Goal: Information Seeking & Learning: Learn about a topic

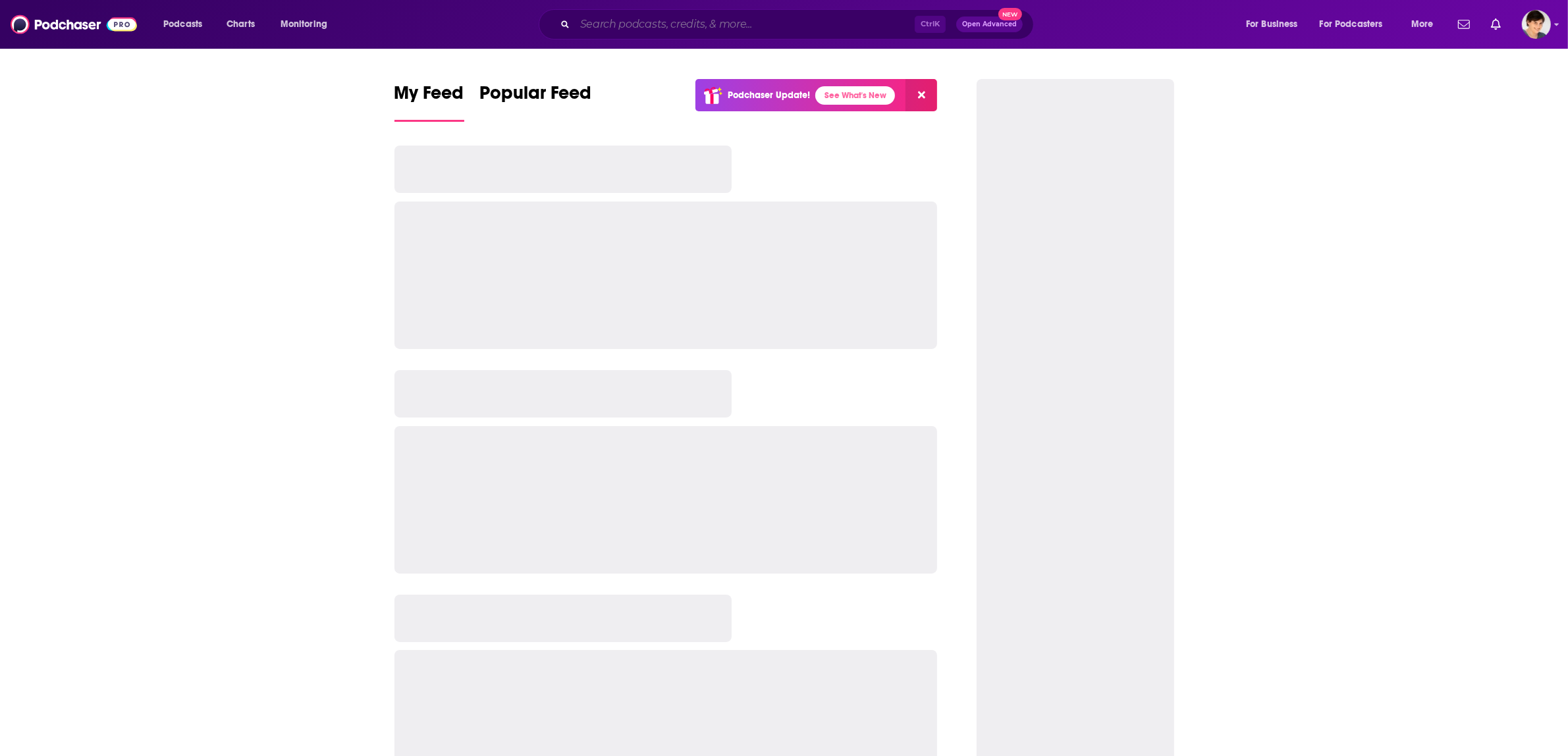
click at [644, 27] on input "Search podcasts, credits, & more..." at bounding box center [745, 24] width 340 height 21
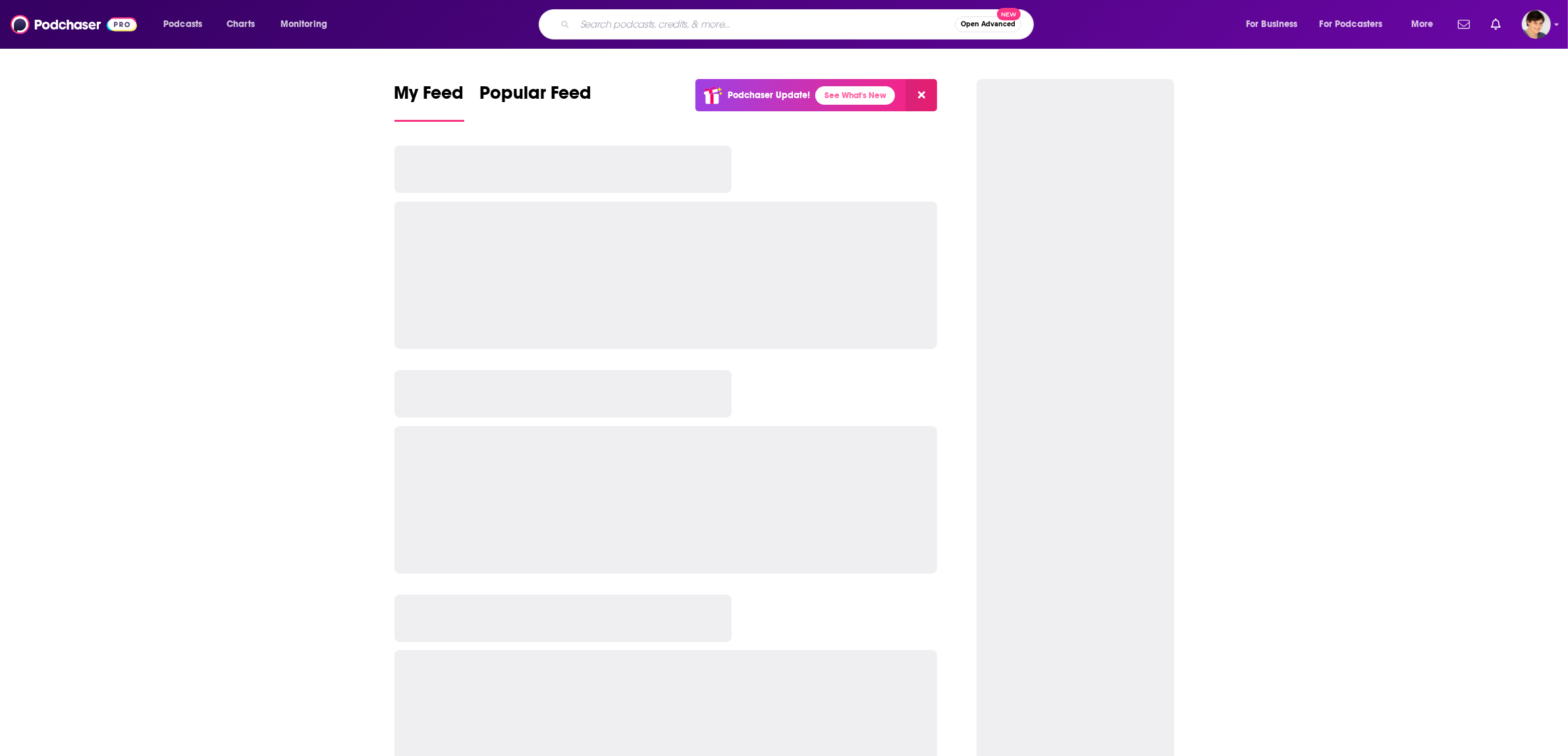
paste input "The Drunkalogues"
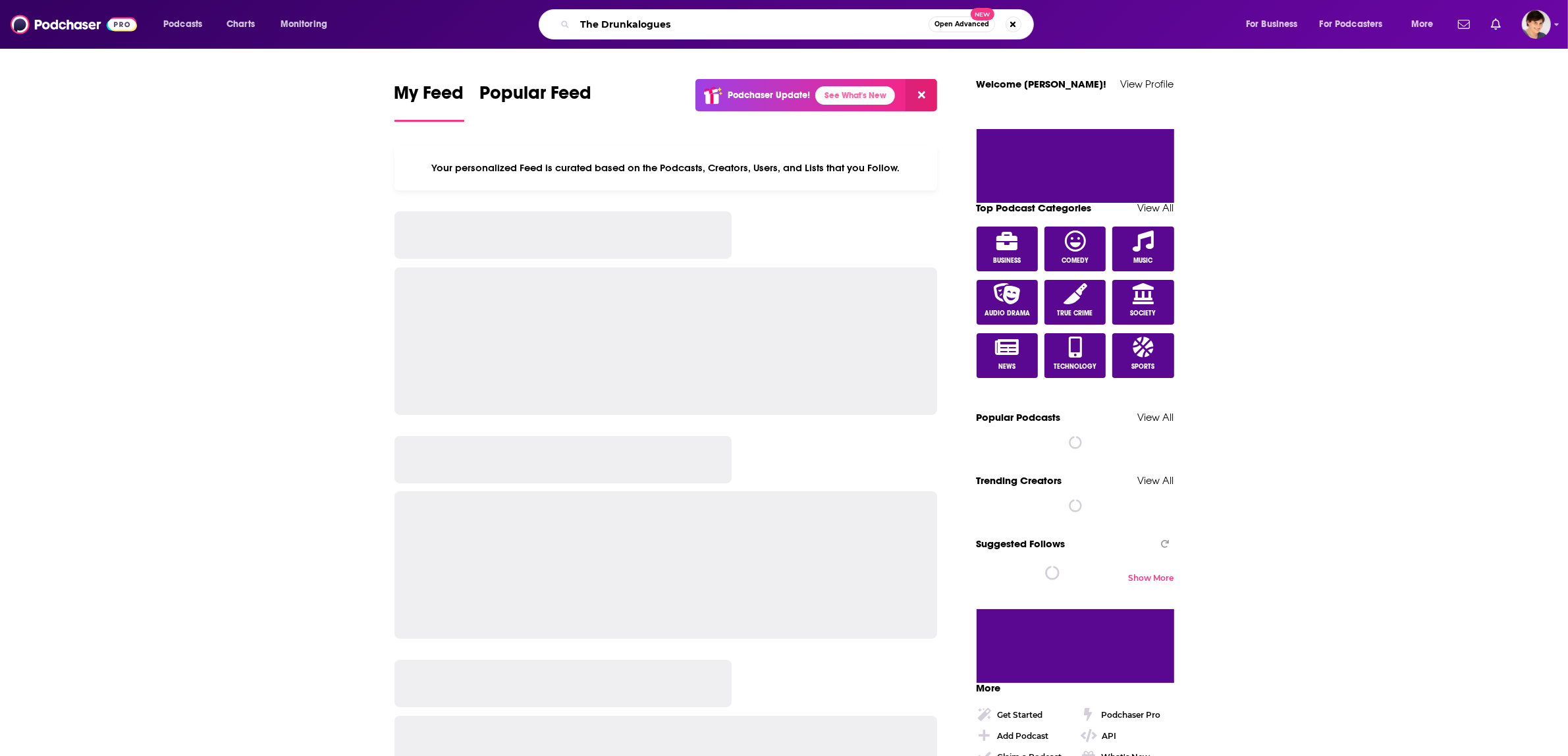
type input "The Drunkalogues"
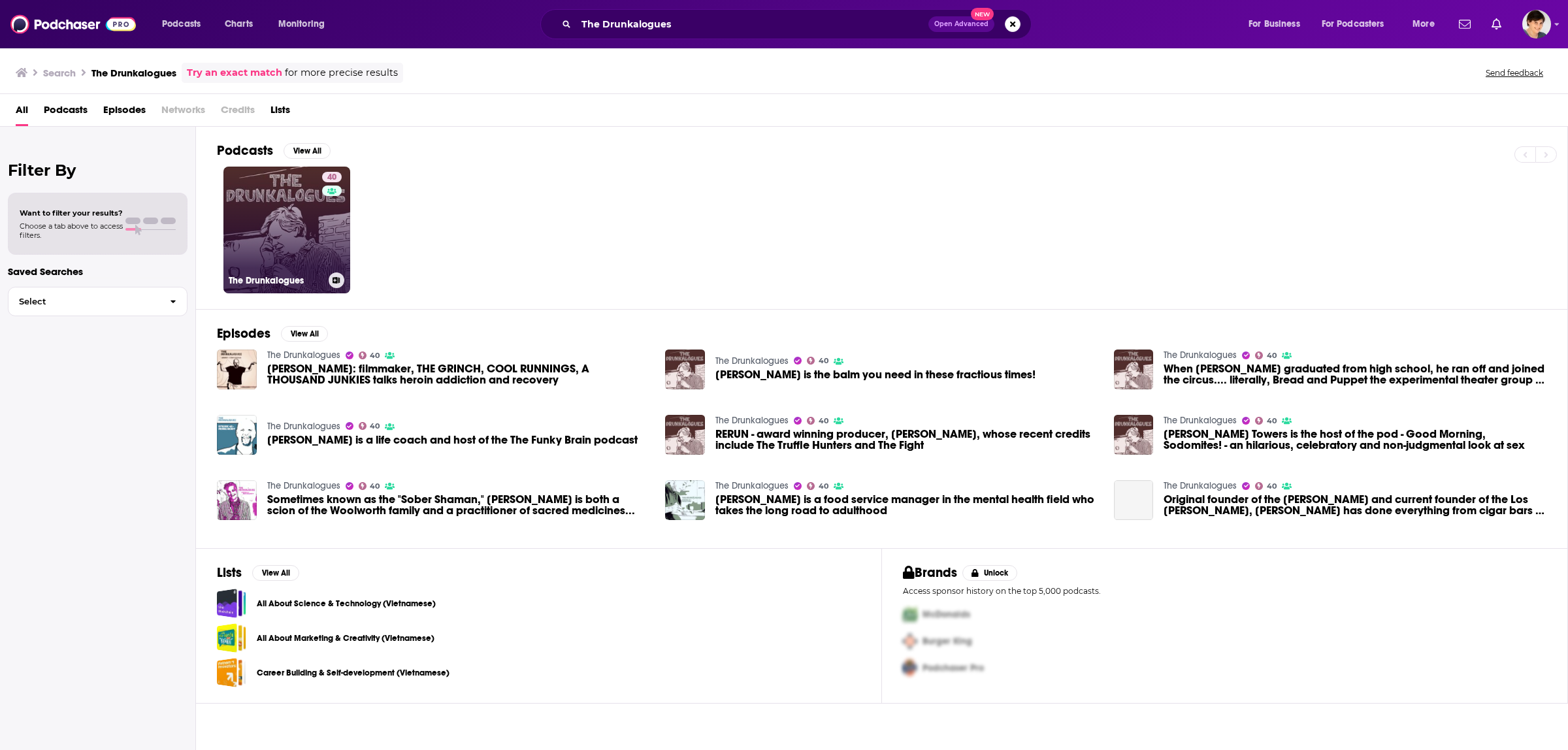
click at [249, 238] on link "40 The Drunkalogues" at bounding box center [287, 230] width 127 height 127
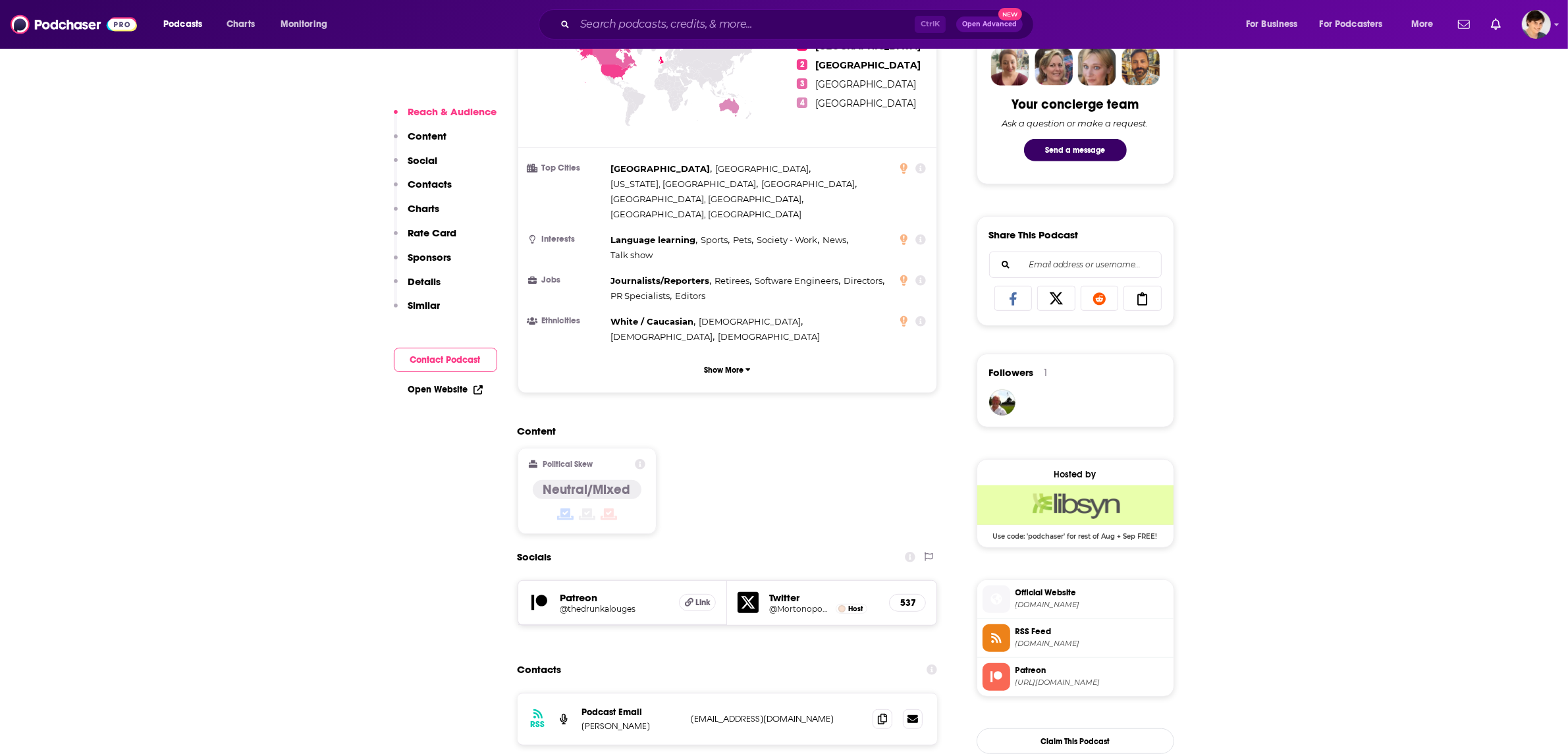
scroll to position [741, 0]
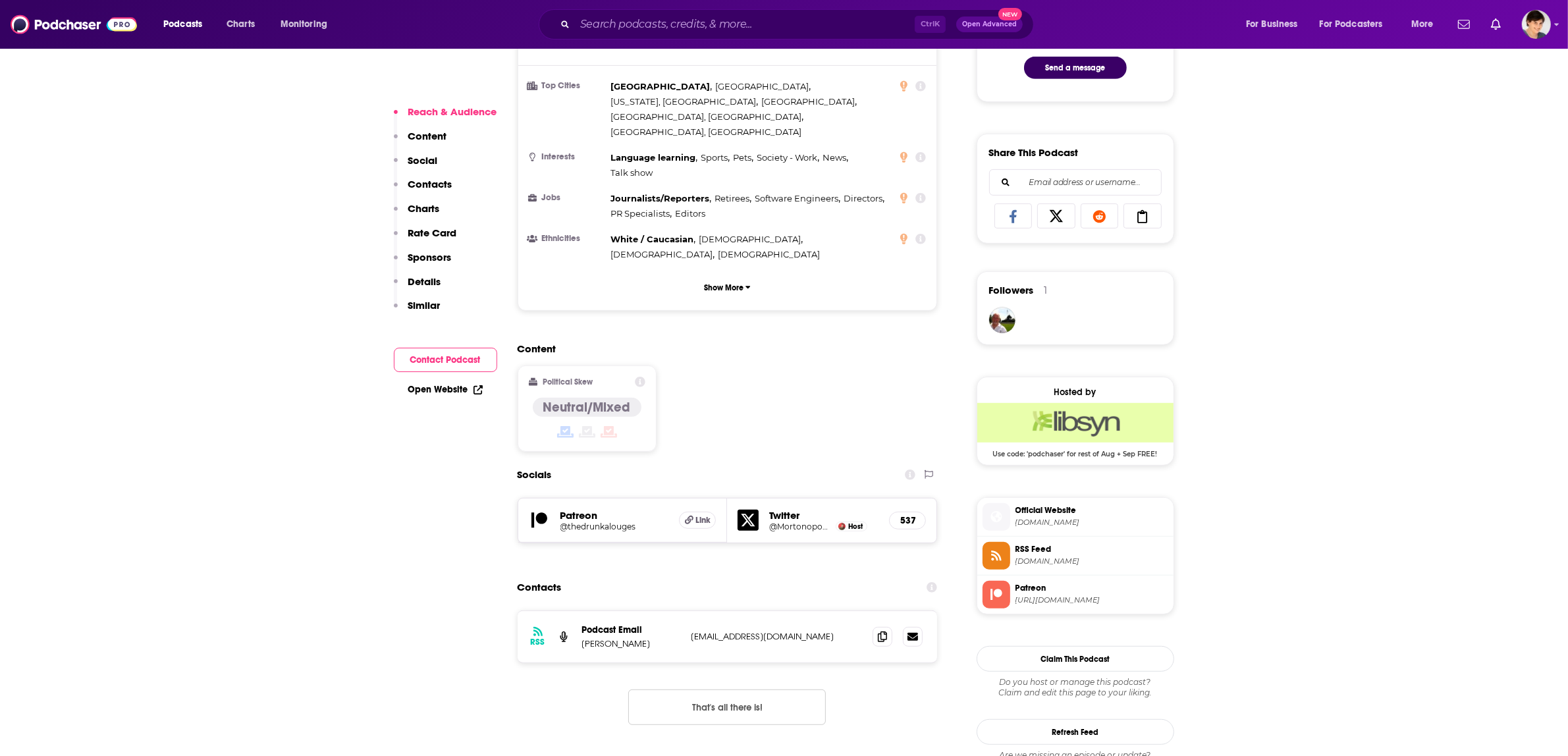
click at [1048, 527] on span "[DOMAIN_NAME]" at bounding box center [1092, 523] width 153 height 10
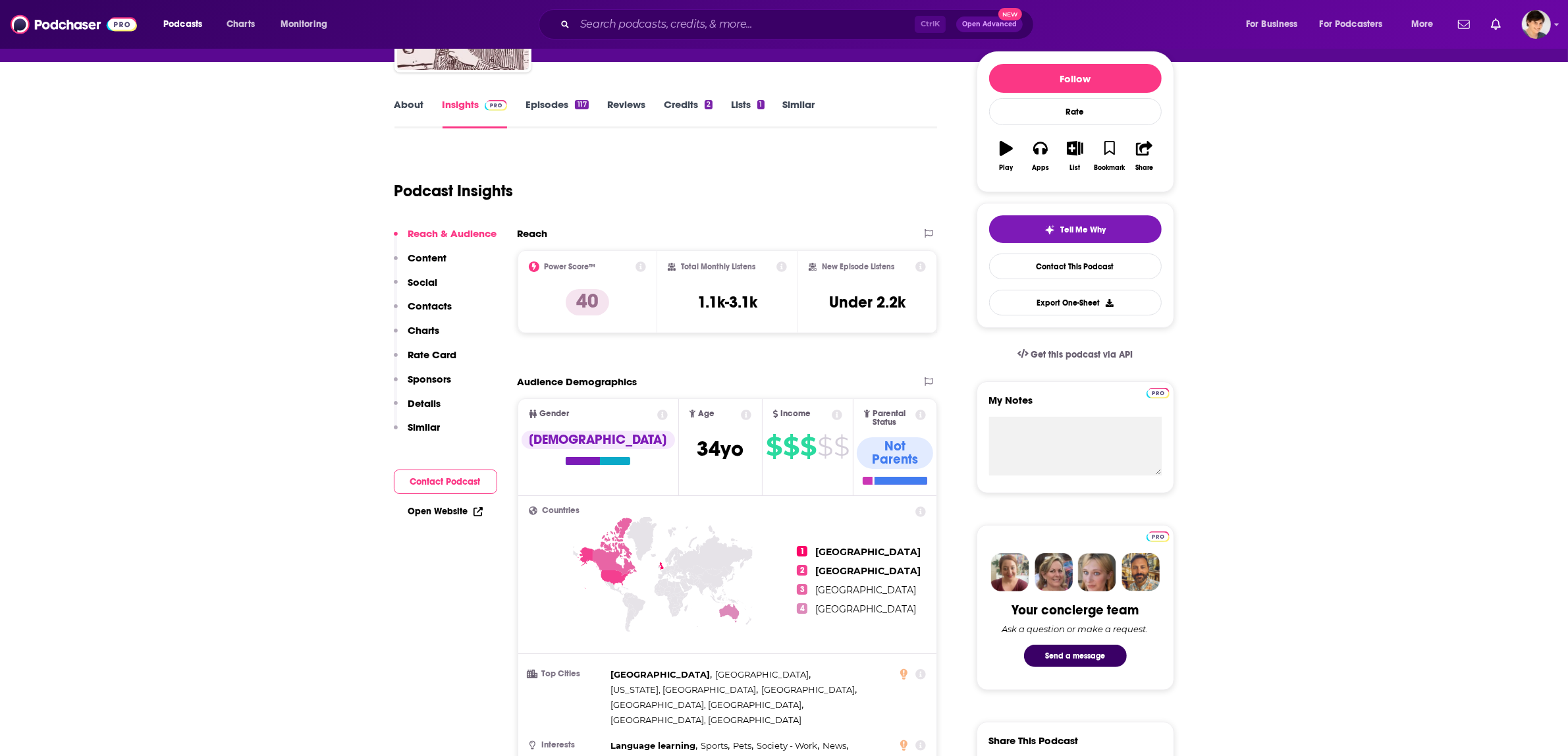
scroll to position [0, 0]
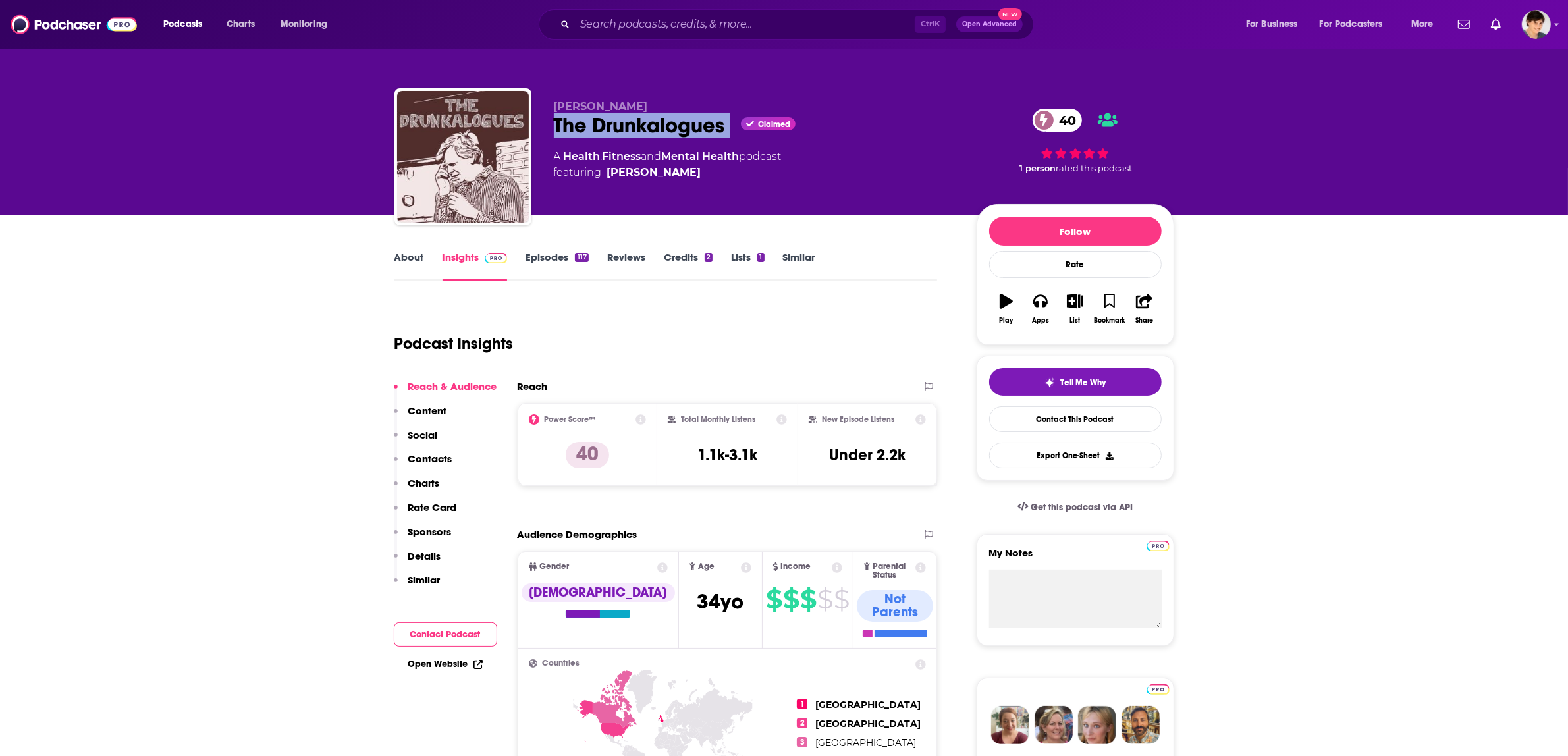
drag, startPoint x: 555, startPoint y: 120, endPoint x: 735, endPoint y: 126, distance: 180.1
click at [735, 126] on div "The Drunkalogues Claimed 40" at bounding box center [755, 125] width 402 height 25
copy div "The Drunkalogues"
click at [632, 132] on div "The Drunkalogues Claimed 40" at bounding box center [755, 125] width 402 height 25
drag, startPoint x: 554, startPoint y: 126, endPoint x: 727, endPoint y: 128, distance: 173.0
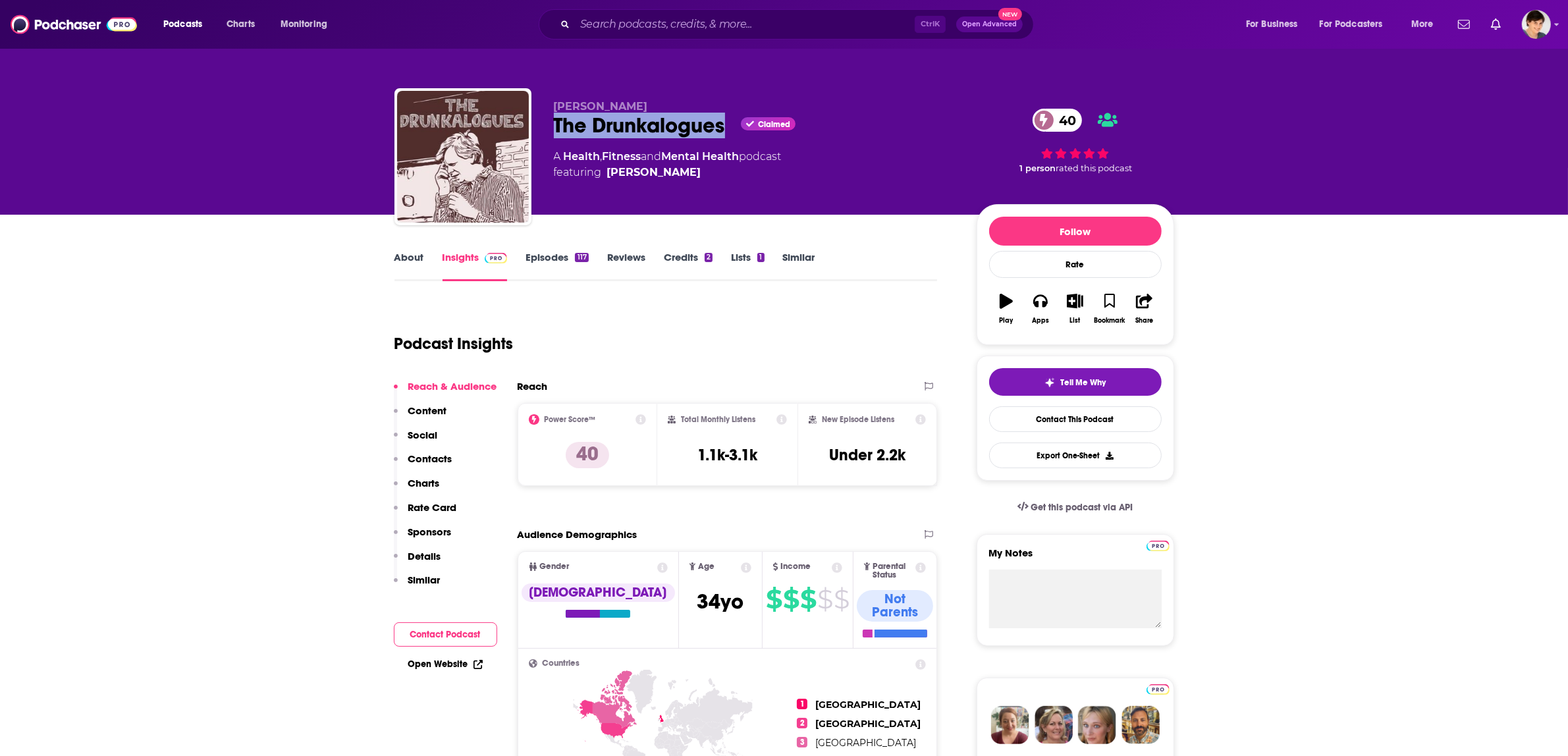
click at [727, 128] on div "The Drunkalogues Claimed 40" at bounding box center [755, 125] width 402 height 25
copy h2 "The Drunkalogues"
